Goal: Task Accomplishment & Management: Use online tool/utility

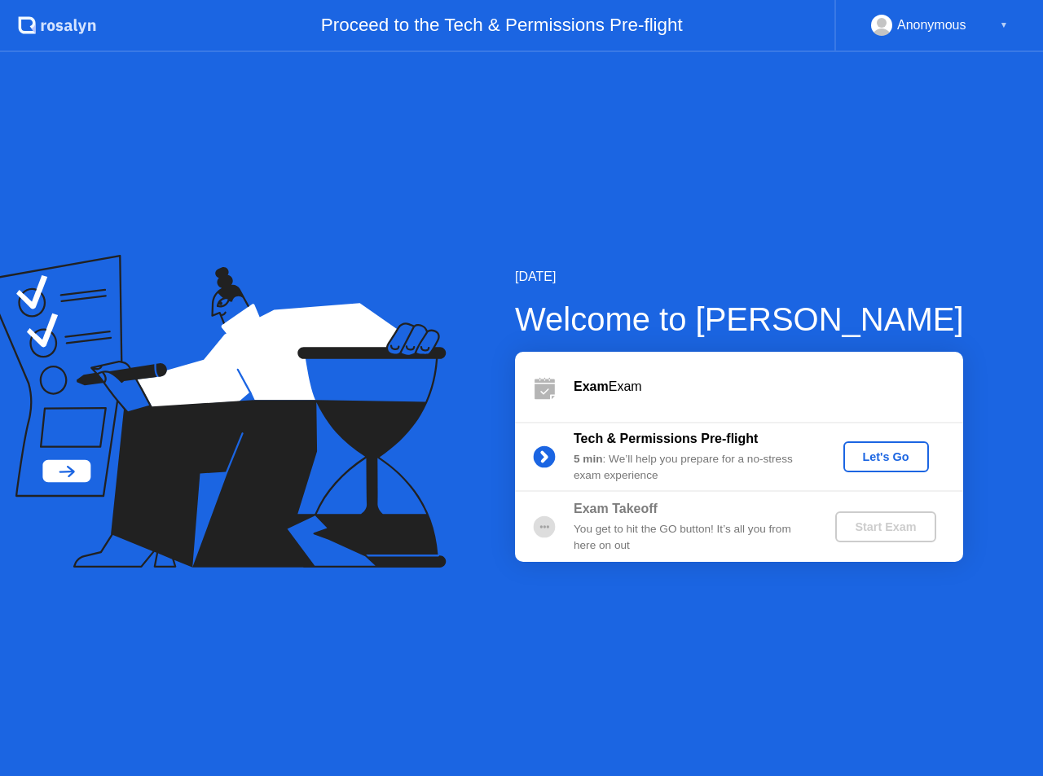
click at [895, 459] on div "Let's Go" at bounding box center [885, 456] width 72 height 13
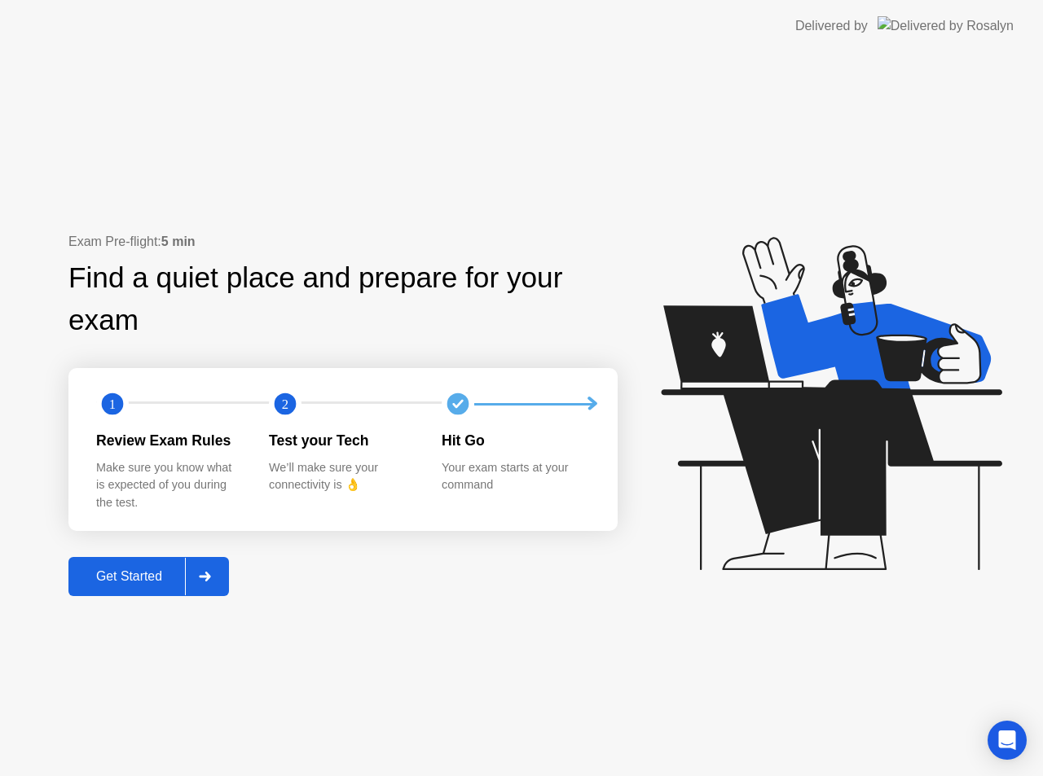
click at [171, 569] on div "Get Started" at bounding box center [129, 576] width 112 height 15
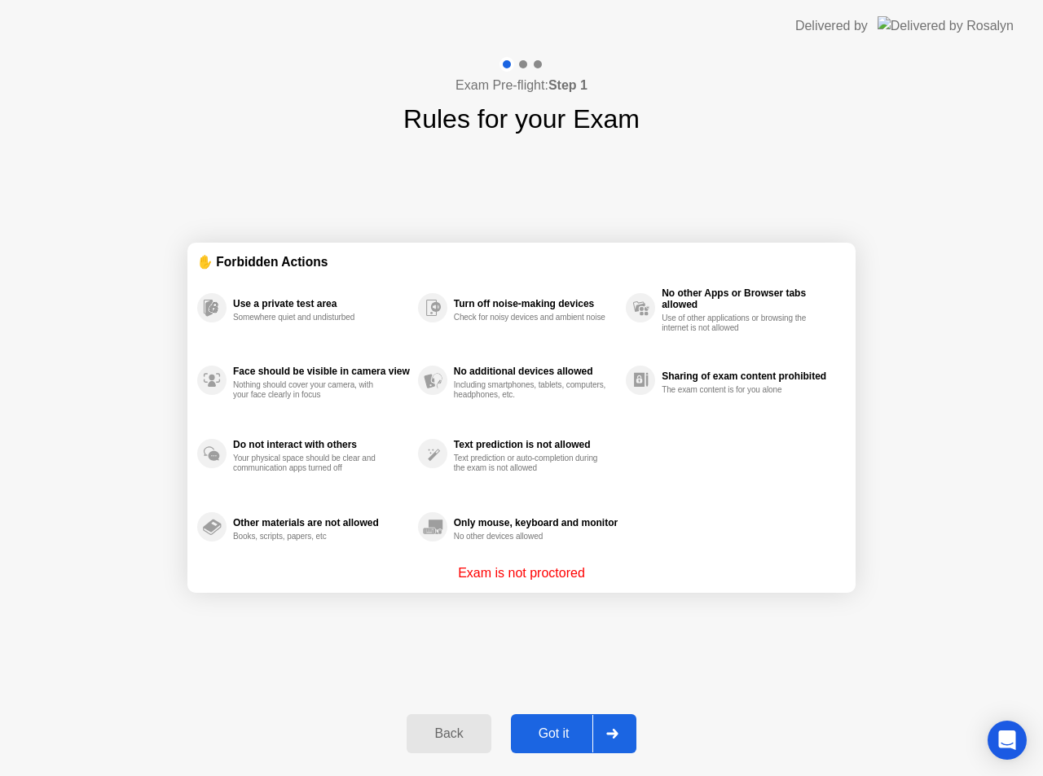
click at [546, 738] on div "Got it" at bounding box center [554, 734] width 77 height 15
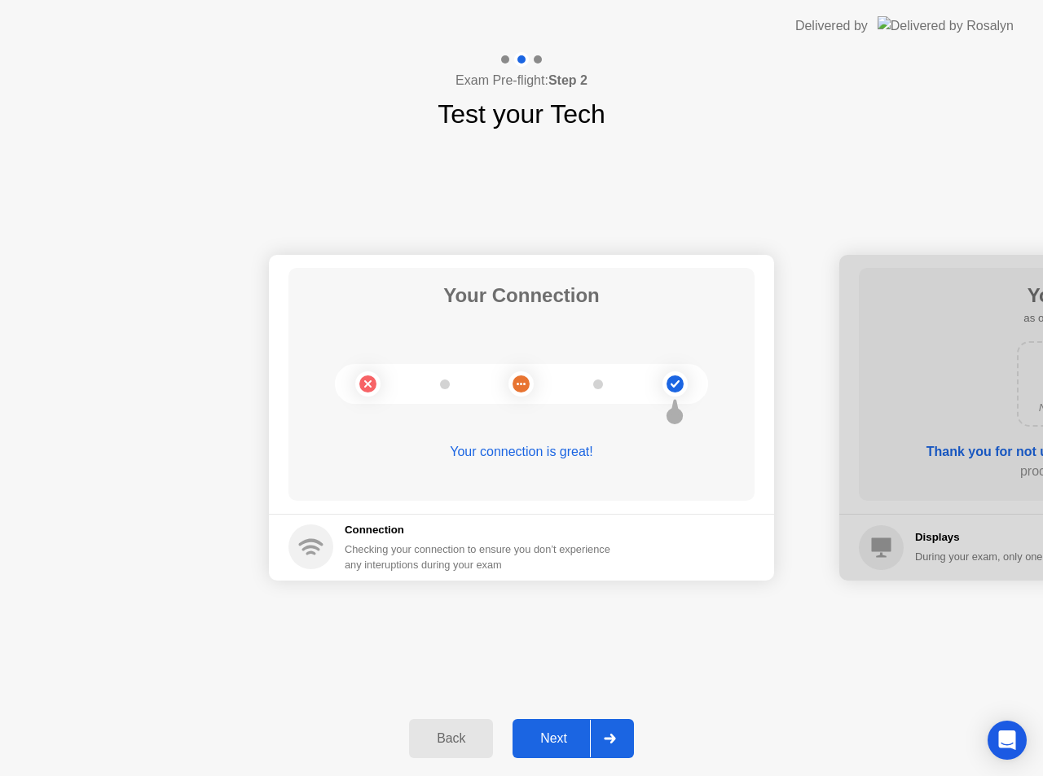
click at [604, 735] on div at bounding box center [609, 738] width 39 height 37
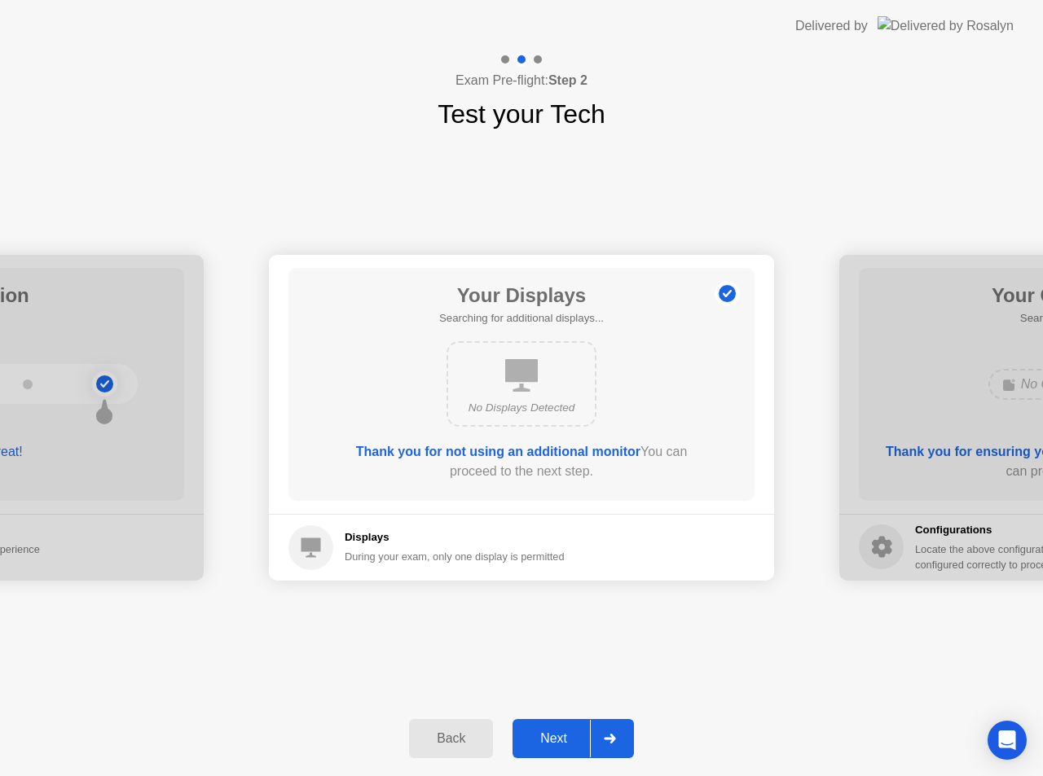
click at [629, 731] on div at bounding box center [609, 738] width 39 height 37
click at [597, 735] on div at bounding box center [609, 738] width 39 height 37
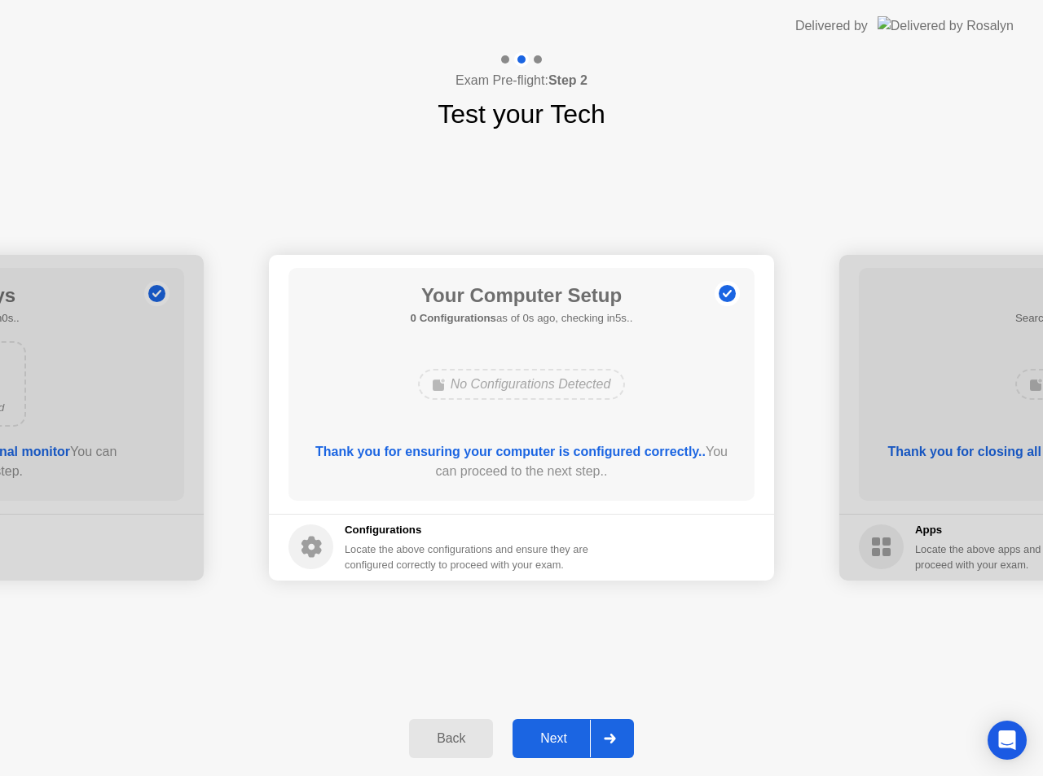
click at [603, 760] on div "Back Next" at bounding box center [521, 738] width 1043 height 75
click at [597, 744] on div at bounding box center [609, 738] width 39 height 37
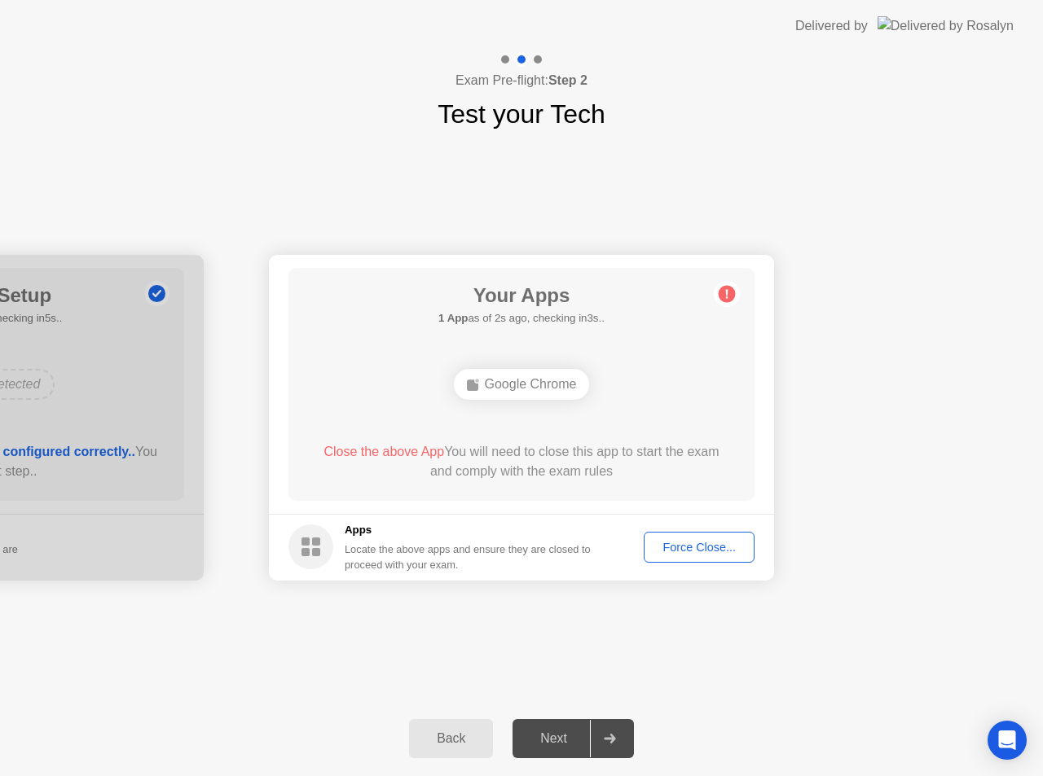
click at [679, 546] on div "Force Close..." at bounding box center [698, 547] width 99 height 13
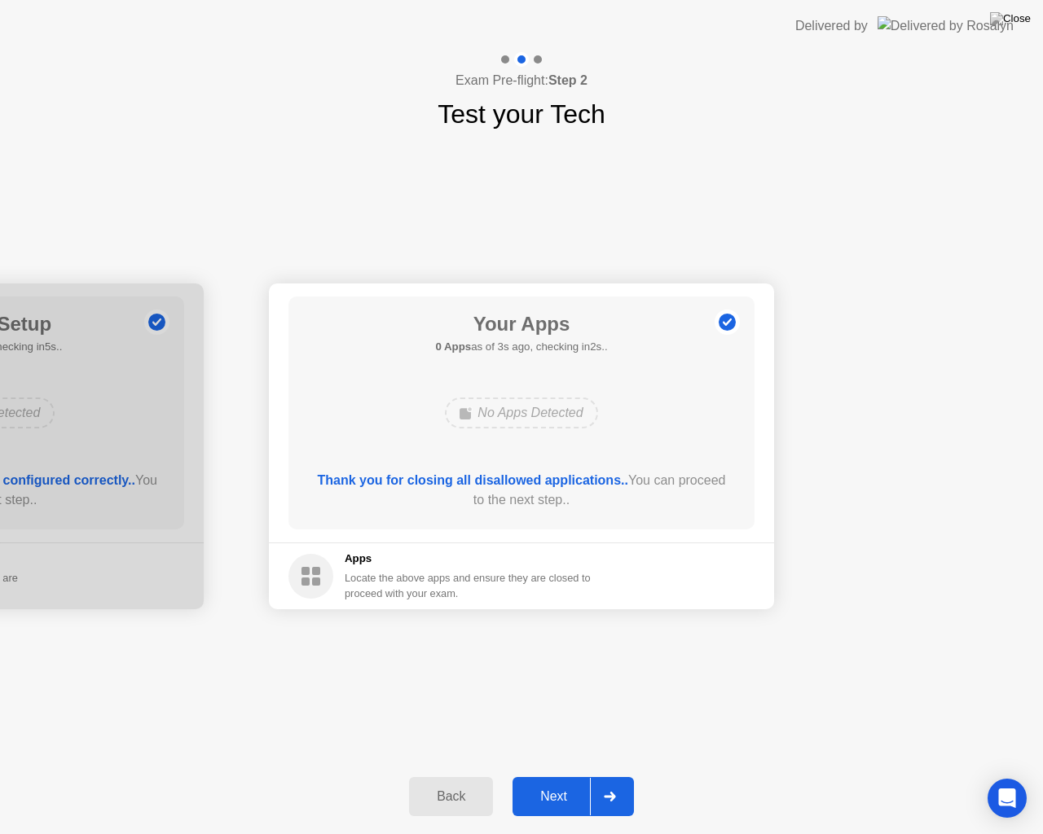
click at [592, 775] on div at bounding box center [609, 796] width 39 height 37
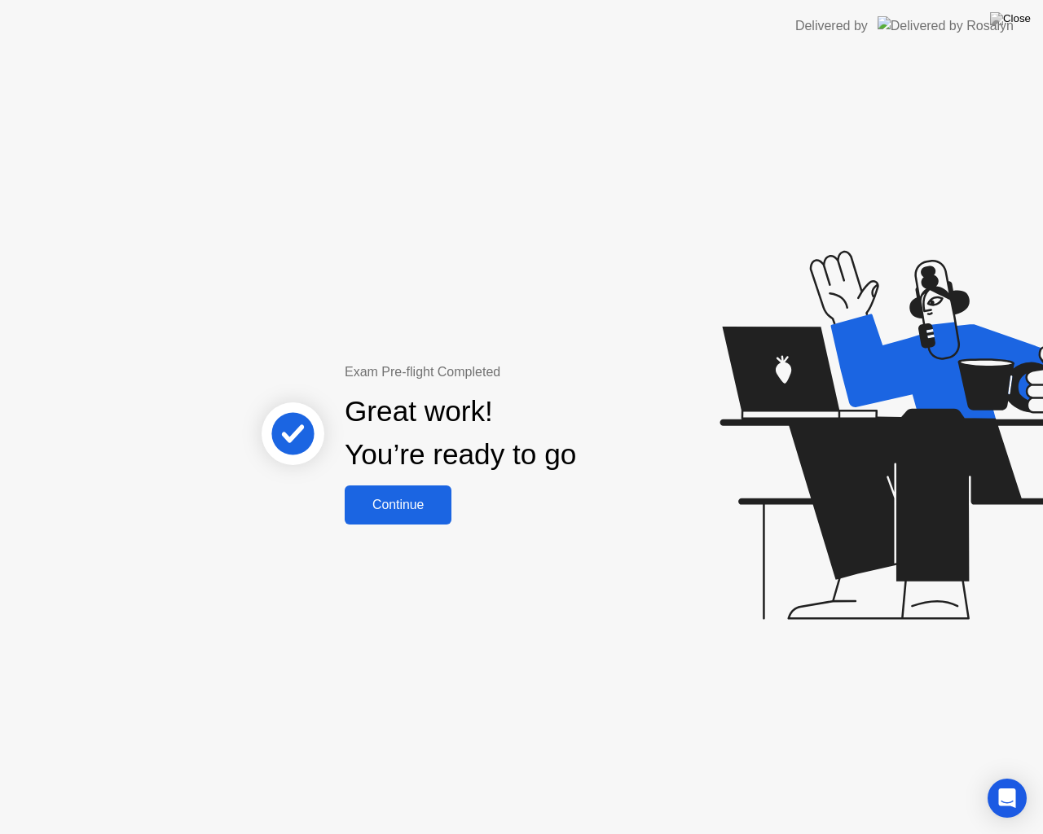
click at [417, 516] on button "Continue" at bounding box center [398, 504] width 107 height 39
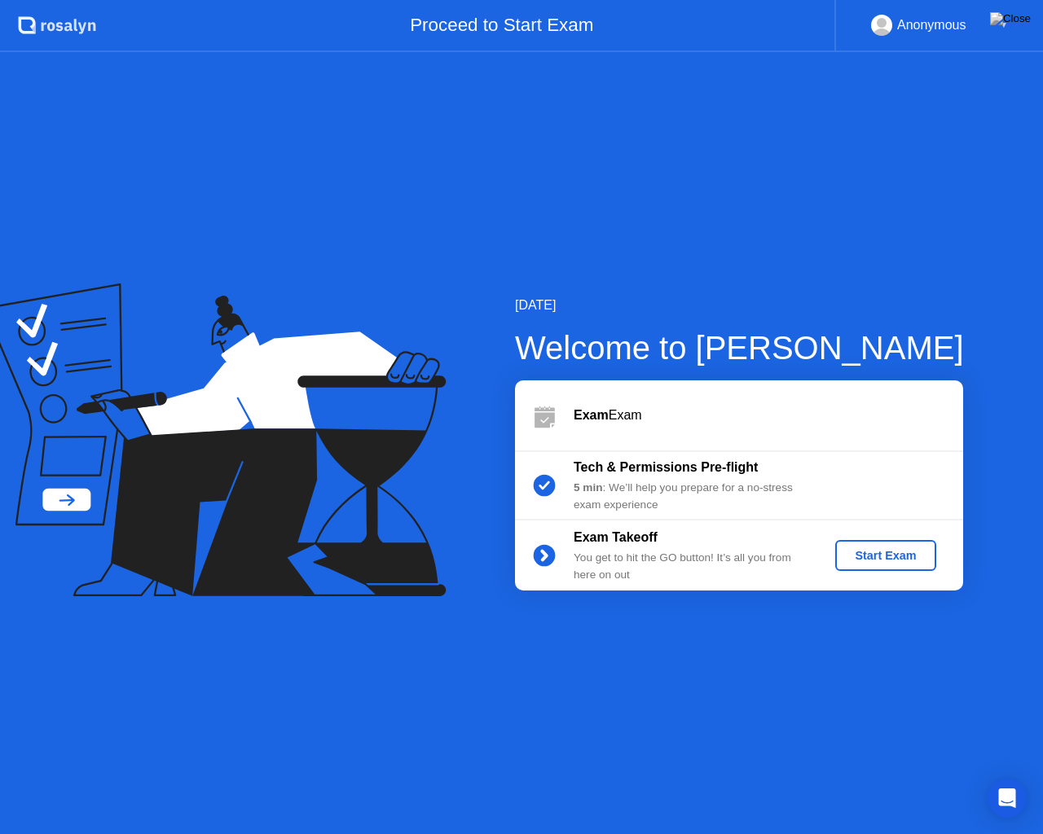
click at [887, 560] on div "Start Exam" at bounding box center [884, 555] width 87 height 13
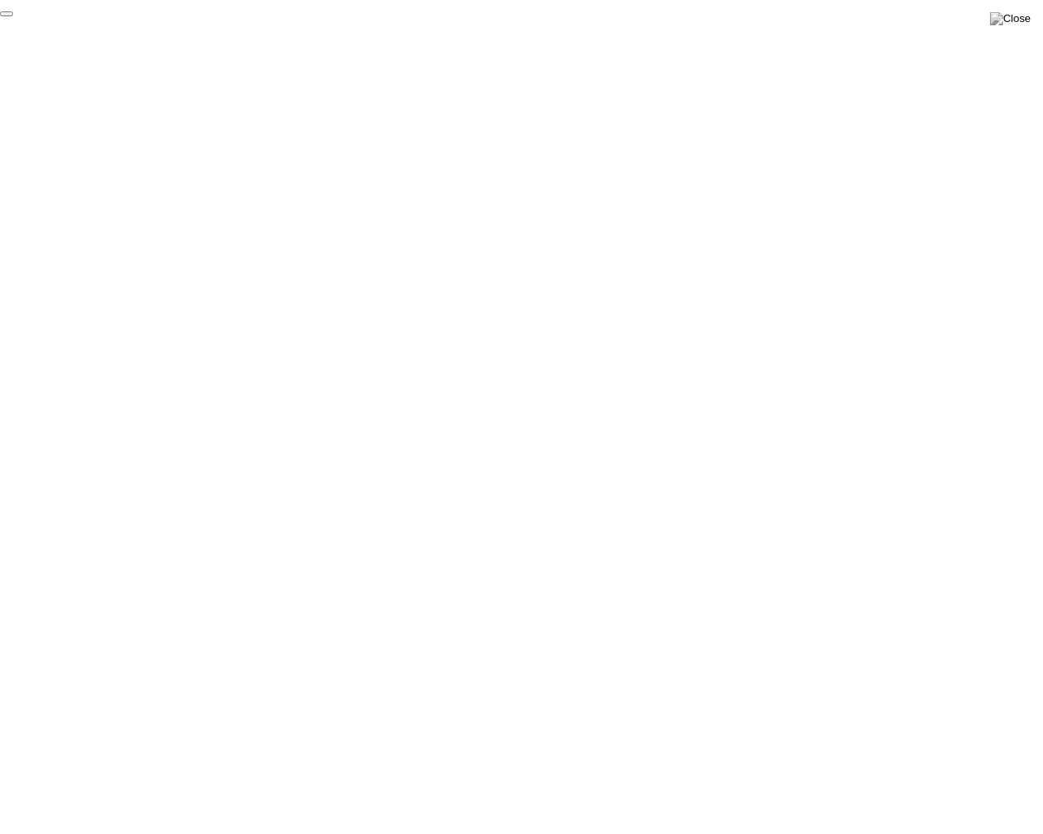
click div "End Proctoring Session"
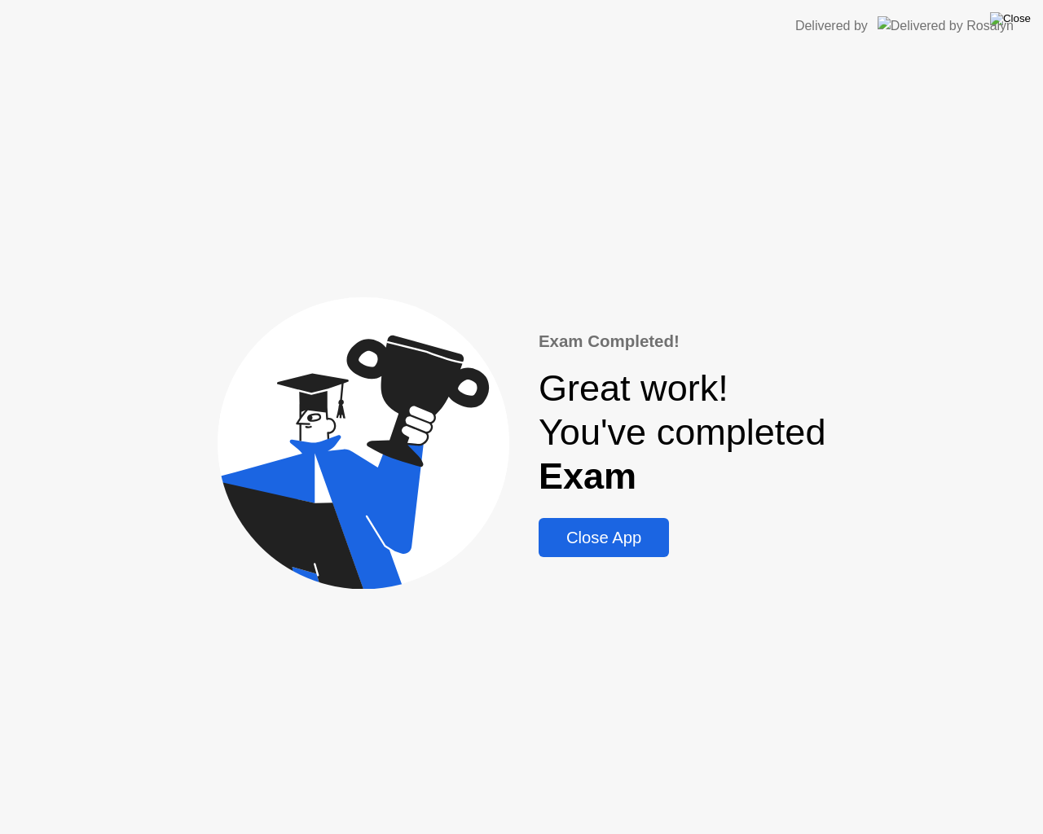
click at [1017, 25] on img at bounding box center [1010, 18] width 41 height 13
click at [901, 775] on div at bounding box center [521, 834] width 1043 height 0
click at [614, 515] on div "Exam Completed! Great work! You've completed Exam Close App" at bounding box center [682, 443] width 288 height 229
click at [614, 534] on div "Close App" at bounding box center [603, 538] width 121 height 19
